Goal: Information Seeking & Learning: Learn about a topic

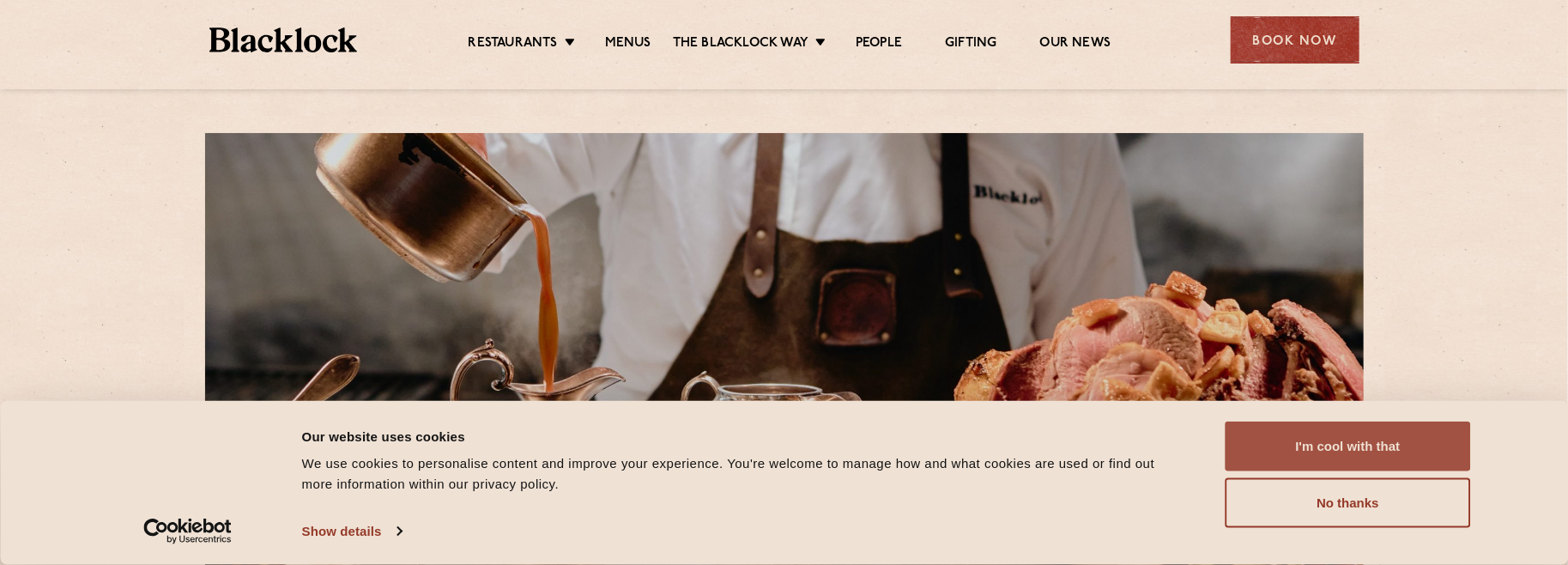
click at [1313, 447] on button "I'm cool with that" at bounding box center [1348, 447] width 246 height 50
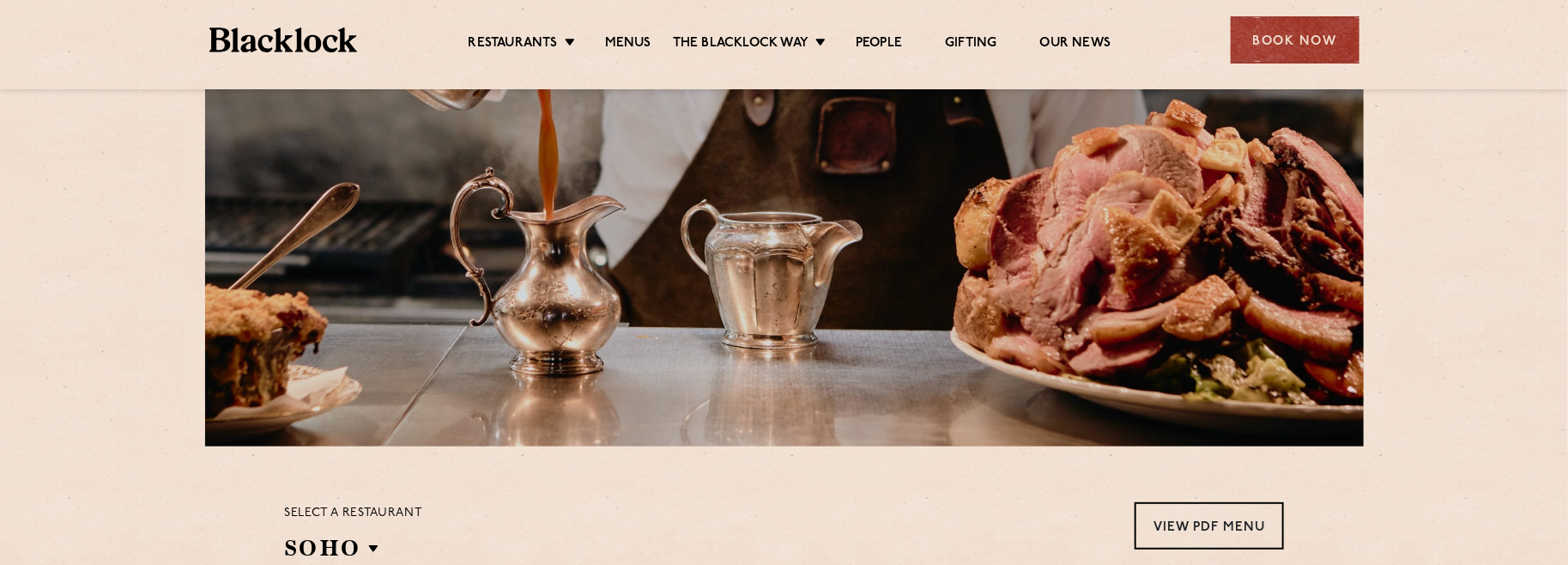
scroll to position [344, 0]
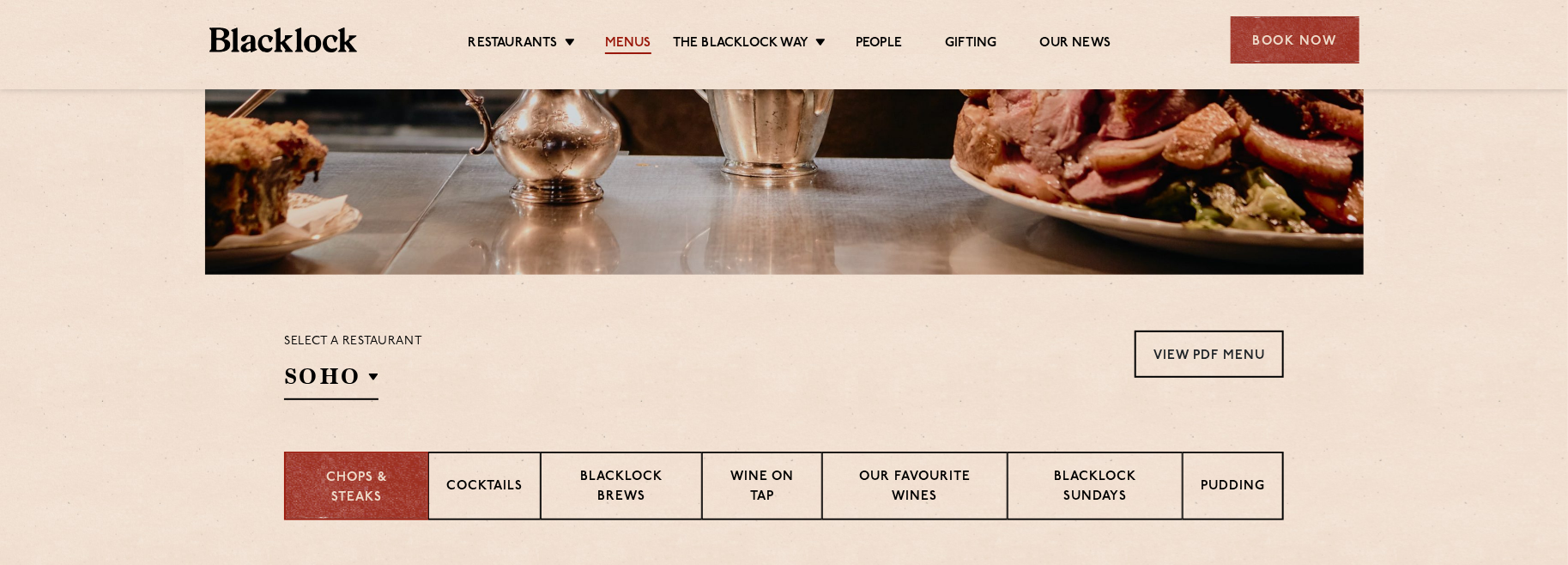
click at [635, 42] on link "Menus" at bounding box center [628, 45] width 46 height 19
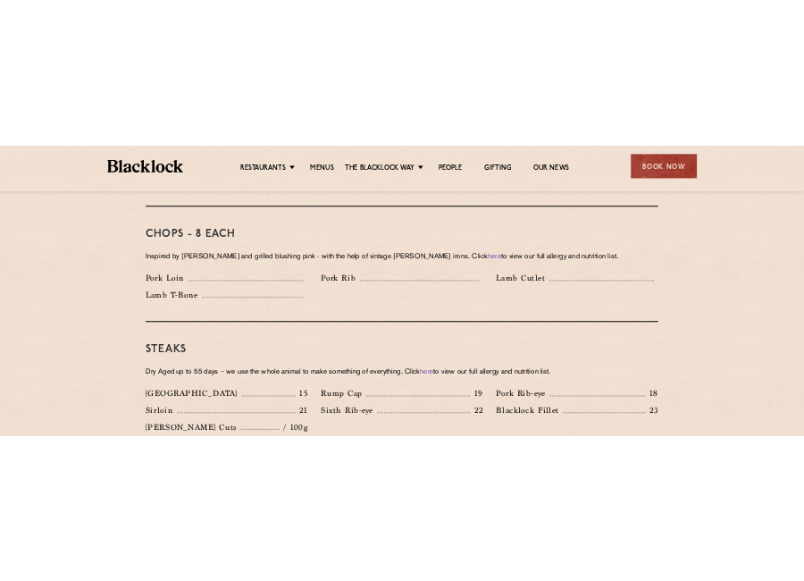
scroll to position [1430, 0]
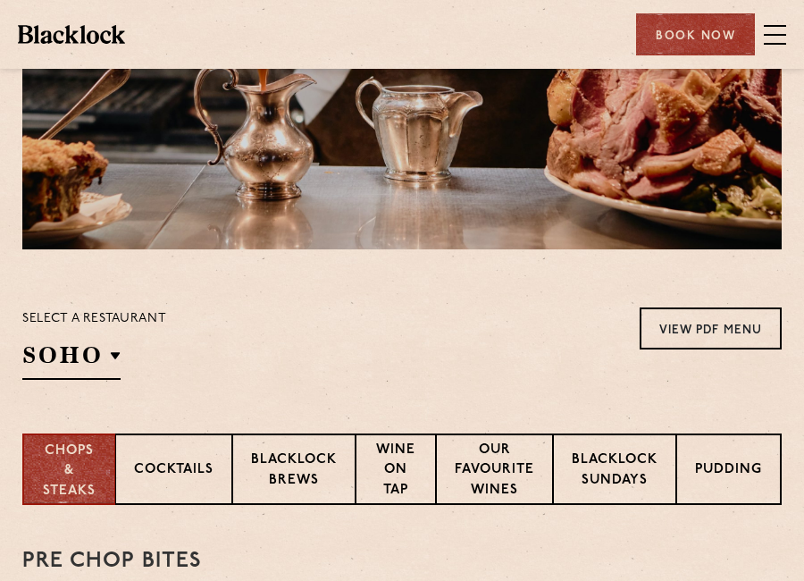
scroll to position [268, 0]
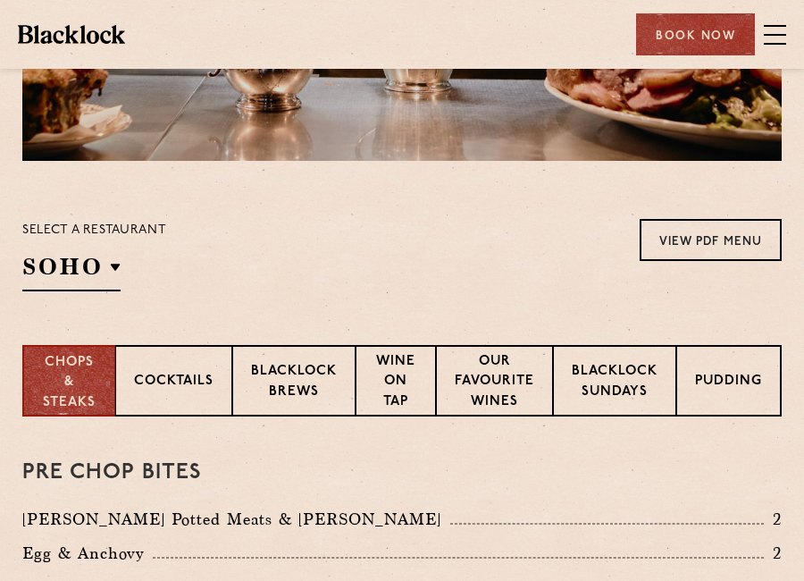
click at [69, 233] on p "Select a restaurant" at bounding box center [94, 230] width 144 height 23
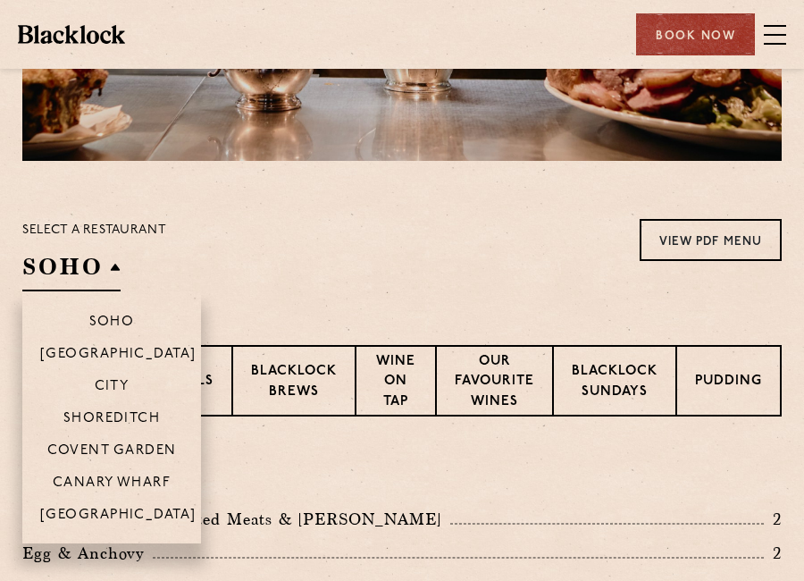
click at [92, 272] on h2 "SOHO" at bounding box center [71, 271] width 98 height 40
click at [131, 420] on p "Shoreditch" at bounding box center [111, 420] width 97 height 18
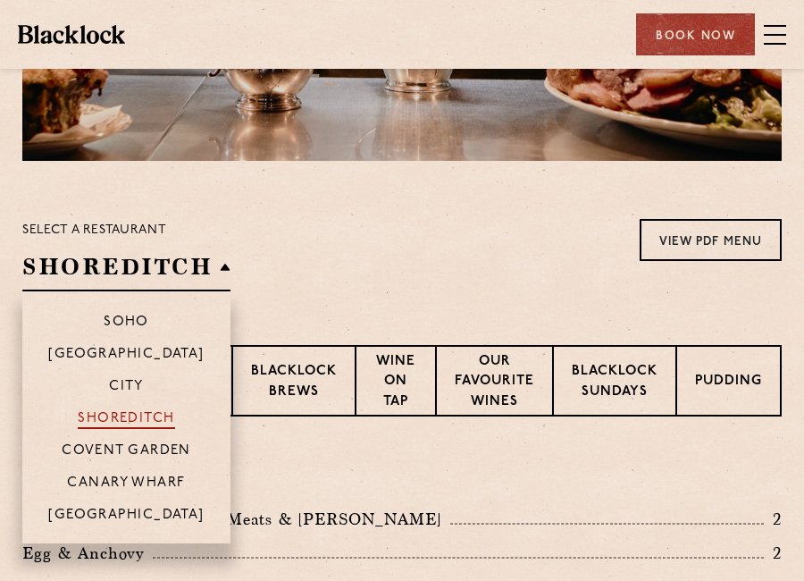
click at [123, 422] on p "Shoreditch" at bounding box center [126, 420] width 97 height 18
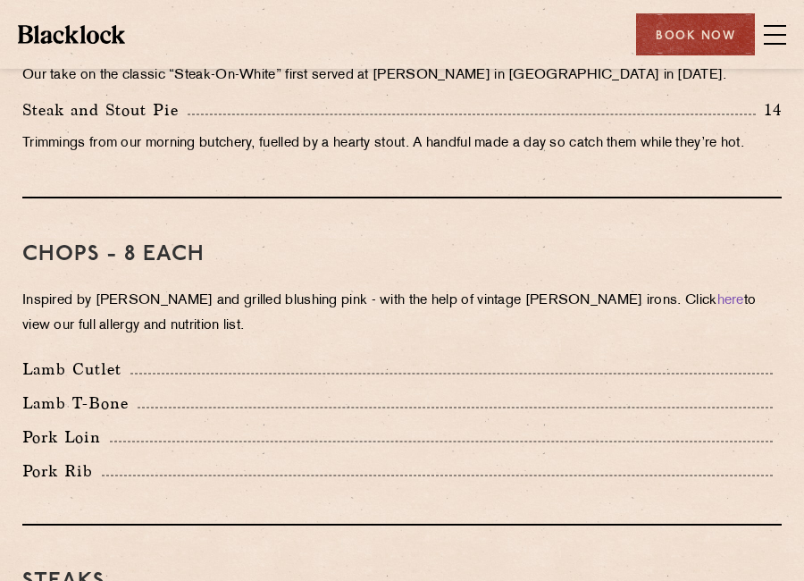
scroll to position [1251, 0]
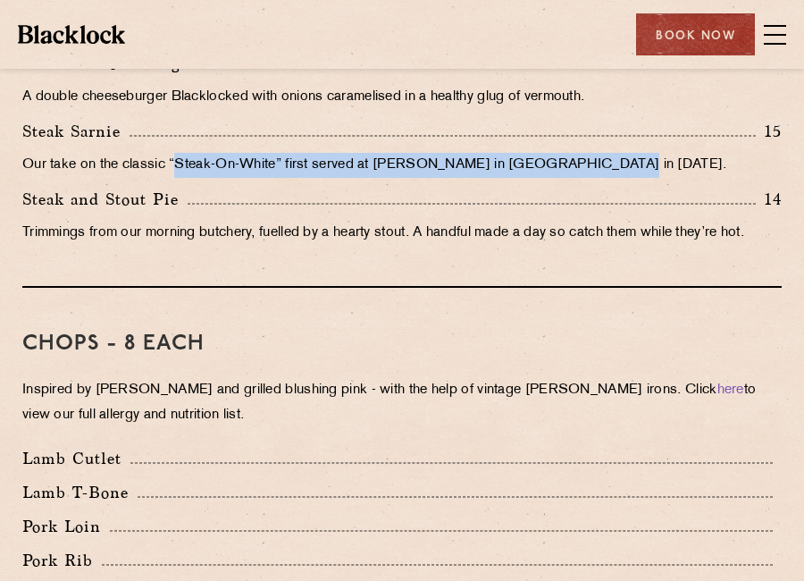
drag, startPoint x: 177, startPoint y: 164, endPoint x: 616, endPoint y: 175, distance: 439.0
click at [616, 175] on p "Our take on the classic “Steak-On-White” first served at [PERSON_NAME] in [GEOG…" at bounding box center [402, 165] width 760 height 25
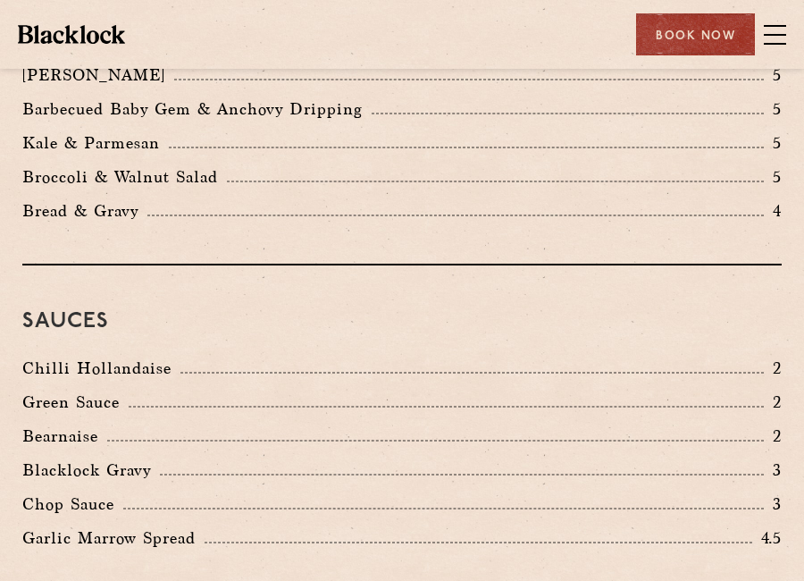
scroll to position [3307, 0]
